Goal: Transaction & Acquisition: Purchase product/service

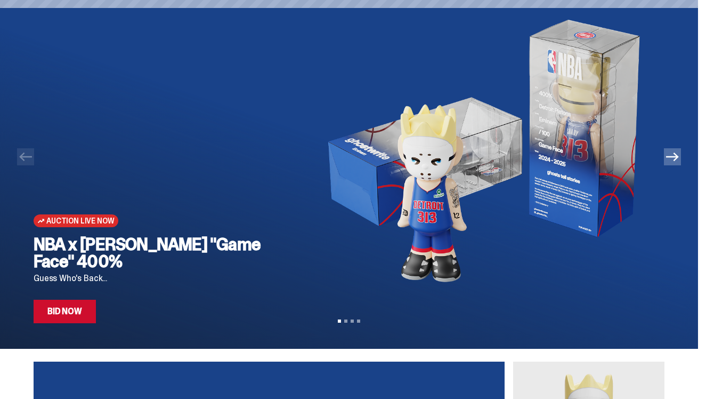
scroll to position [45, 0]
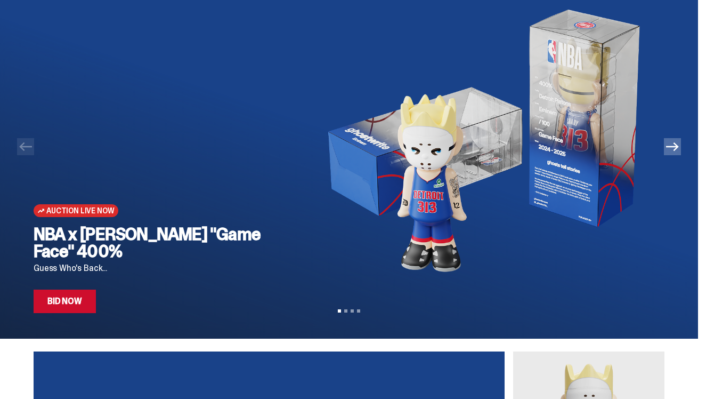
click at [71, 298] on link "Bid Now" at bounding box center [65, 300] width 62 height 23
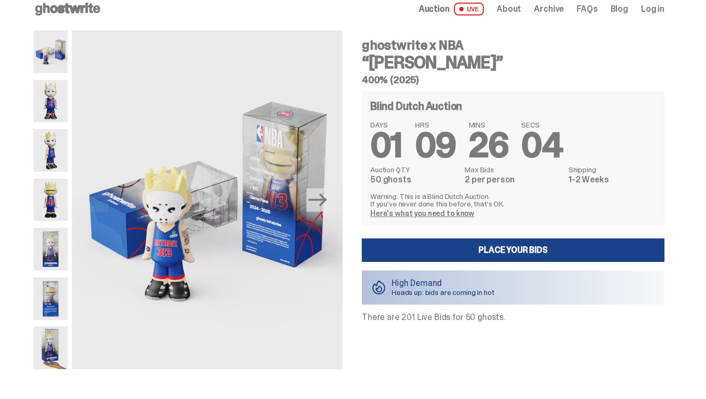
scroll to position [14, 0]
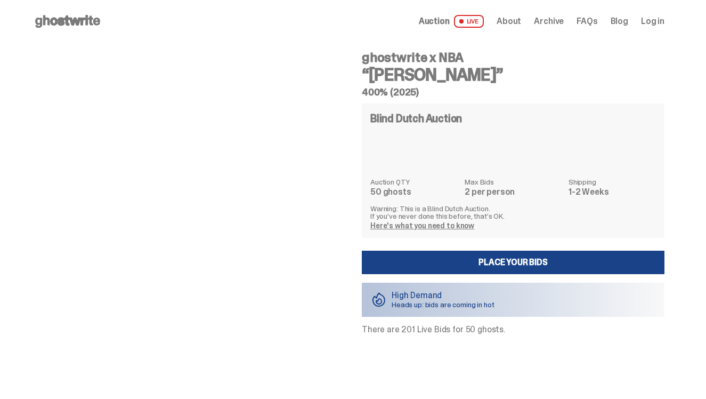
scroll to position [14, 0]
